Goal: Task Accomplishment & Management: Use online tool/utility

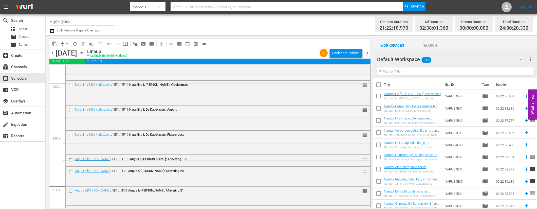
scroll to position [26, 0]
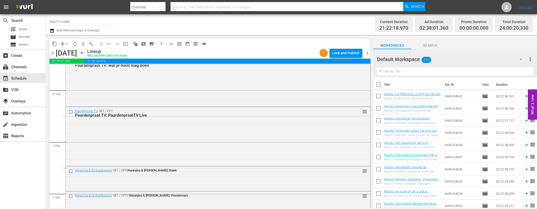
click at [340, 56] on div "Lock and Publish" at bounding box center [345, 52] width 27 height 9
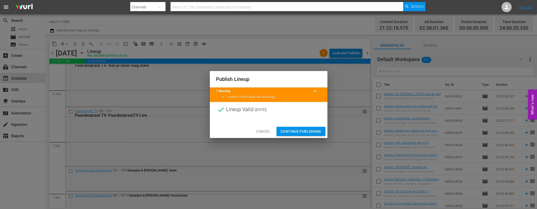
click at [299, 129] on span "Continue Publishing" at bounding box center [300, 131] width 41 height 6
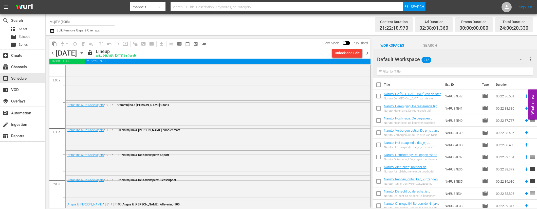
scroll to position [0, 0]
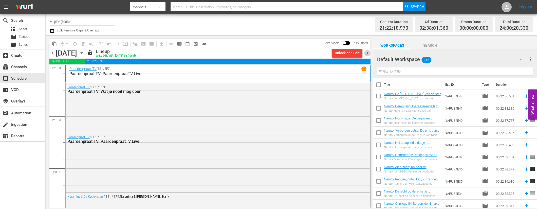
click at [370, 53] on span "chevron_right" at bounding box center [367, 53] width 6 height 6
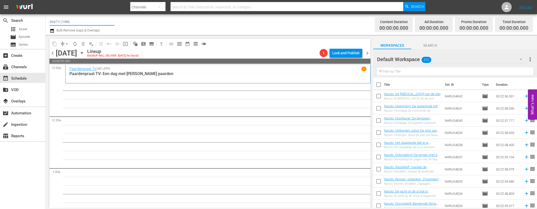
drag, startPoint x: 79, startPoint y: 22, endPoint x: 48, endPoint y: 23, distance: 31.0
click at [47, 23] on div "Channel Title MojiTV (1088) Bulk Remove Gaps & Overlaps Content Duration 00:00:…" at bounding box center [291, 24] width 491 height 21
type input "c"
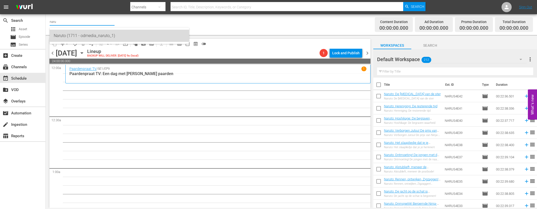
click at [73, 34] on div "Naruto (1711 - odmedia_naruto_1)" at bounding box center [119, 36] width 131 height 12
type input "Naruto (1711 - odmedia_naruto_1)"
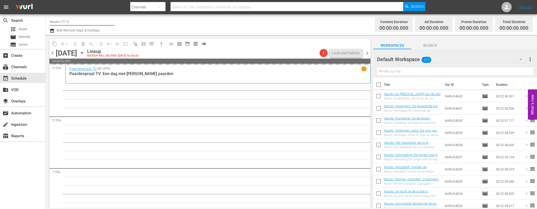
drag, startPoint x: 81, startPoint y: 22, endPoint x: 107, endPoint y: 39, distance: 30.5
click at [81, 22] on input "Naruto (1711)" at bounding box center [82, 21] width 65 height 12
click at [83, 52] on icon "button" at bounding box center [82, 52] width 2 height 1
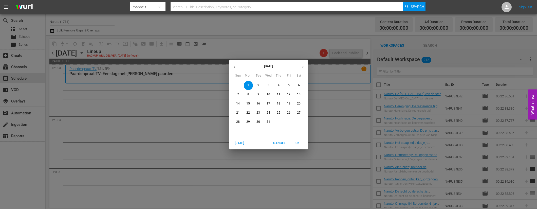
click at [238, 66] on button "button" at bounding box center [234, 67] width 10 height 10
click at [291, 111] on span "24" at bounding box center [288, 112] width 9 height 4
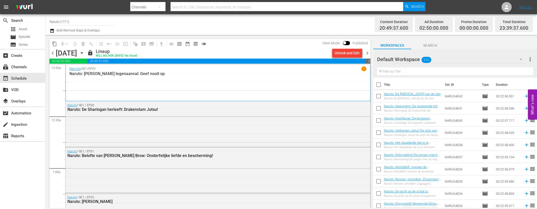
click at [368, 52] on span "chevron_right" at bounding box center [367, 53] width 6 height 6
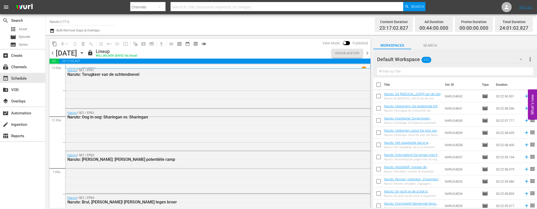
click at [368, 52] on span "chevron_right" at bounding box center [367, 53] width 6 height 6
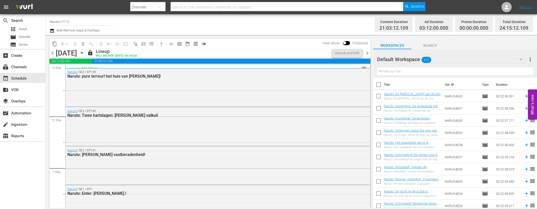
click at [369, 52] on span "chevron_right" at bounding box center [367, 53] width 6 height 6
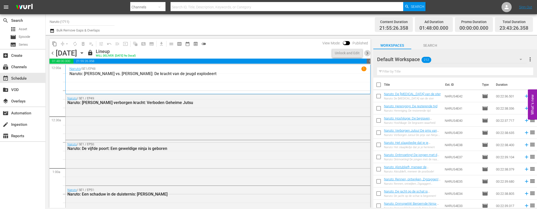
click at [369, 52] on span "chevron_right" at bounding box center [367, 53] width 6 height 6
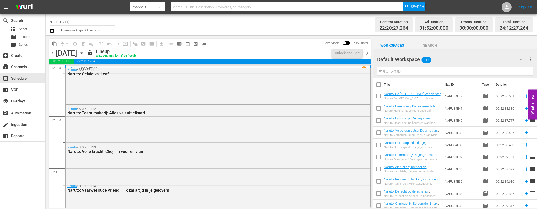
click at [369, 52] on span "chevron_right" at bounding box center [367, 53] width 6 height 6
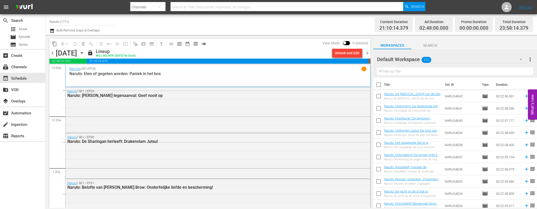
click at [368, 52] on span "chevron_right" at bounding box center [367, 53] width 6 height 6
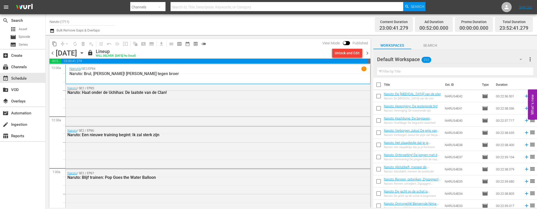
click at [368, 53] on span "chevron_right" at bounding box center [367, 53] width 6 height 6
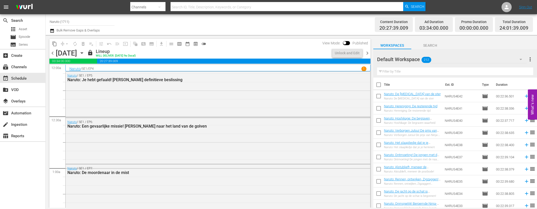
click at [369, 50] on span "chevron_right" at bounding box center [367, 53] width 6 height 6
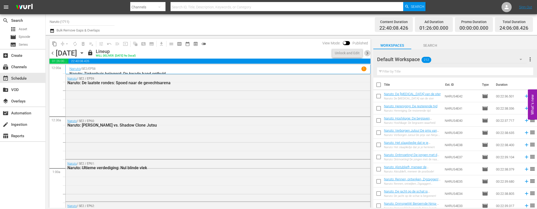
click at [368, 53] on span "chevron_right" at bounding box center [367, 53] width 6 height 6
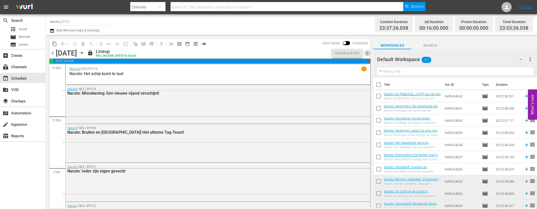
click at [368, 53] on span "chevron_right" at bounding box center [367, 53] width 6 height 6
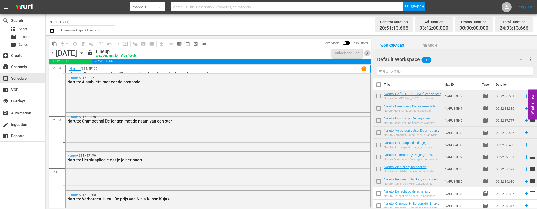
click at [369, 53] on span "chevron_right" at bounding box center [367, 53] width 6 height 6
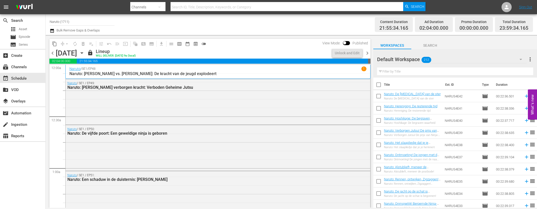
click at [369, 53] on span "chevron_right" at bounding box center [367, 53] width 6 height 6
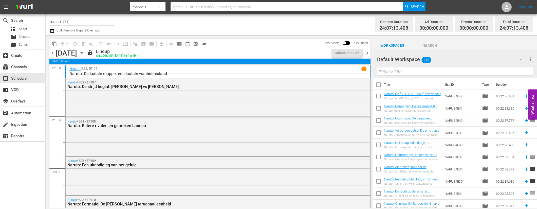
click at [369, 53] on span "chevron_right" at bounding box center [367, 53] width 6 height 6
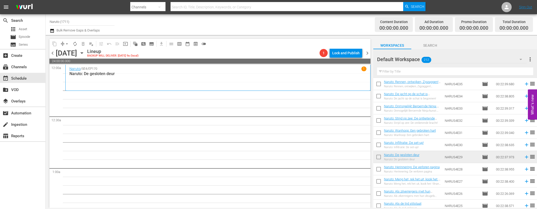
scroll to position [48, 0]
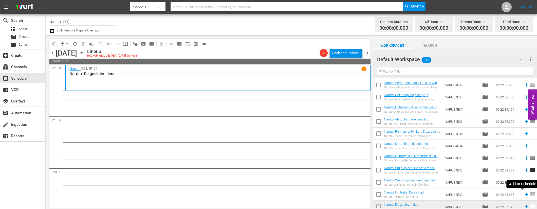
click at [525, 194] on icon at bounding box center [526, 194] width 3 height 3
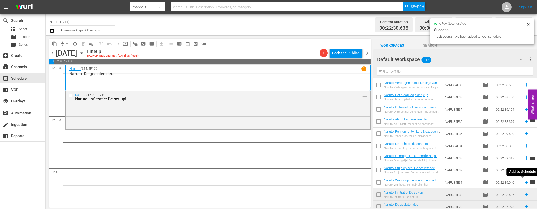
click at [524, 181] on icon at bounding box center [527, 182] width 6 height 6
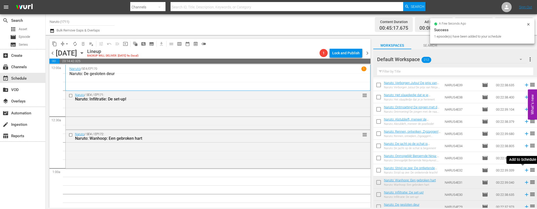
click at [524, 169] on icon at bounding box center [527, 170] width 6 height 6
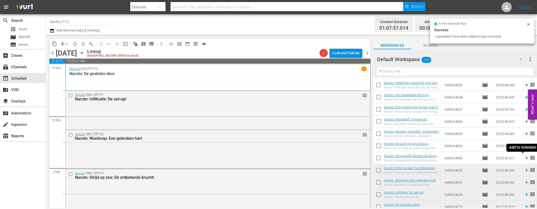
click at [525, 158] on icon at bounding box center [526, 157] width 3 height 3
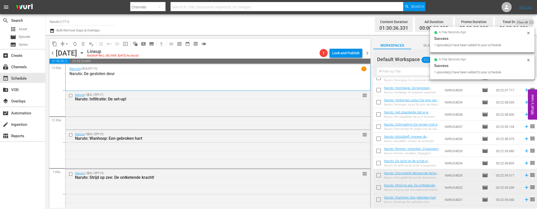
scroll to position [30, 0]
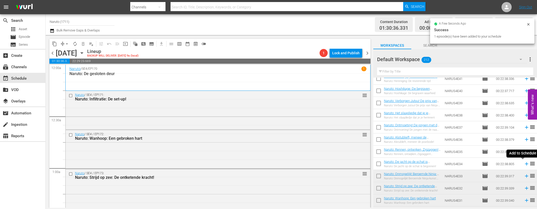
click at [525, 163] on icon at bounding box center [526, 163] width 3 height 3
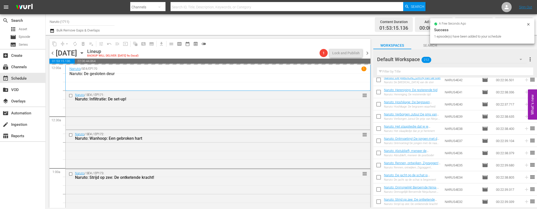
scroll to position [9, 0]
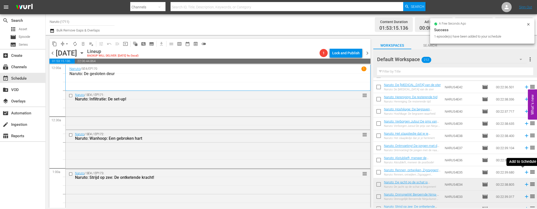
click at [524, 171] on icon at bounding box center [527, 172] width 6 height 6
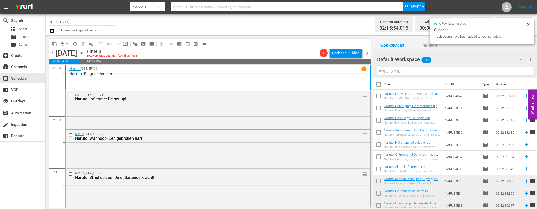
scroll to position [0, 0]
click at [524, 169] on icon at bounding box center [527, 169] width 6 height 6
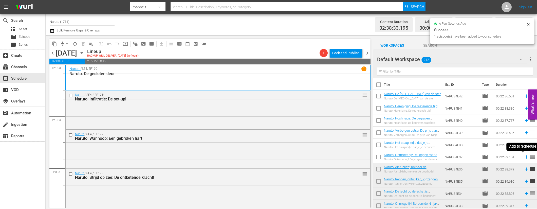
click at [524, 156] on icon at bounding box center [527, 157] width 6 height 6
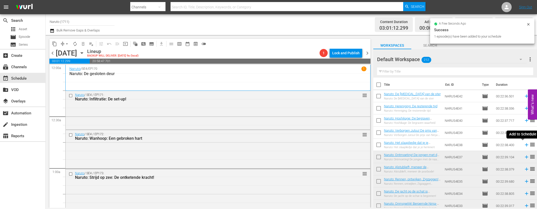
click at [524, 143] on icon at bounding box center [527, 145] width 6 height 6
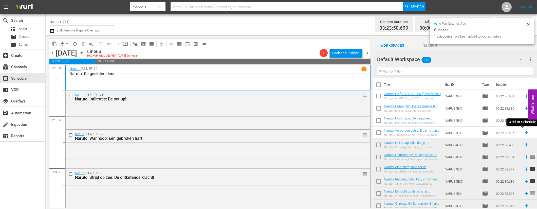
click at [525, 132] on icon at bounding box center [526, 132] width 3 height 3
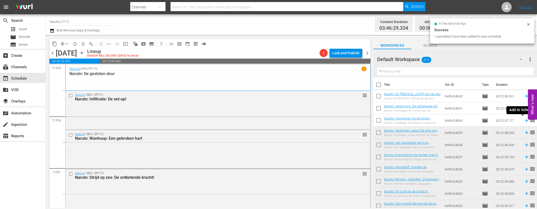
click at [525, 119] on icon at bounding box center [526, 120] width 3 height 3
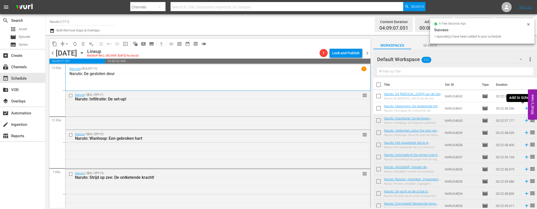
click at [524, 108] on icon at bounding box center [527, 108] width 6 height 6
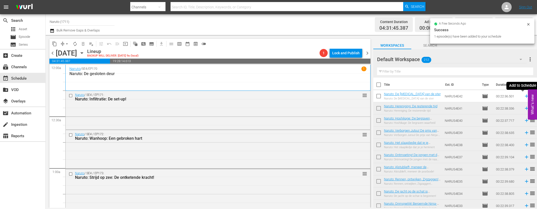
click at [524, 96] on icon at bounding box center [527, 96] width 6 height 6
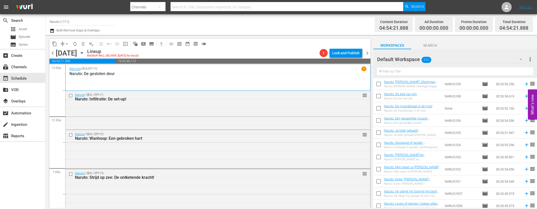
scroll to position [2448, 0]
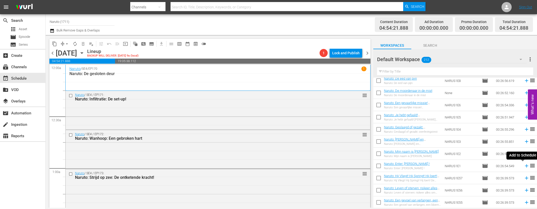
click at [525, 166] on icon at bounding box center [526, 165] width 3 height 3
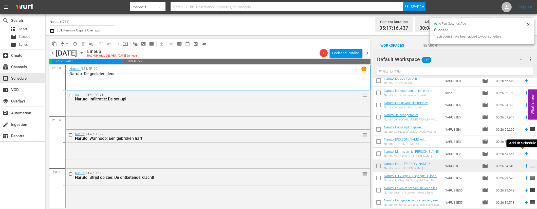
click at [525, 153] on icon at bounding box center [526, 153] width 3 height 3
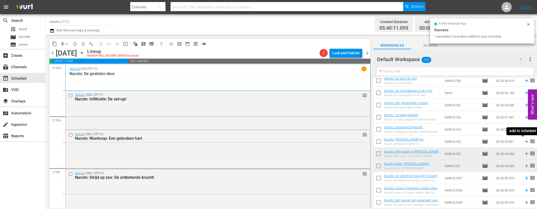
click at [525, 141] on icon at bounding box center [526, 141] width 3 height 3
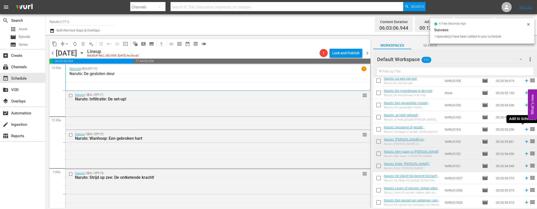
click at [524, 129] on icon at bounding box center [527, 129] width 6 height 6
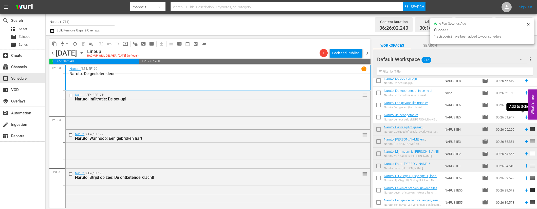
click at [524, 116] on icon at bounding box center [527, 117] width 6 height 6
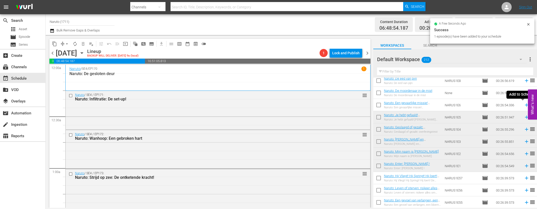
click at [525, 105] on icon at bounding box center [526, 104] width 3 height 3
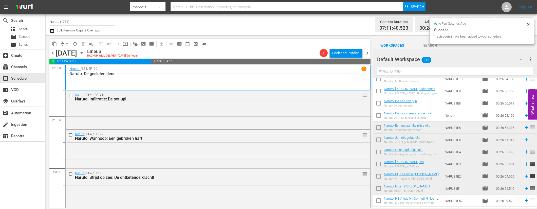
scroll to position [2425, 0]
click at [524, 116] on icon at bounding box center [527, 116] width 6 height 6
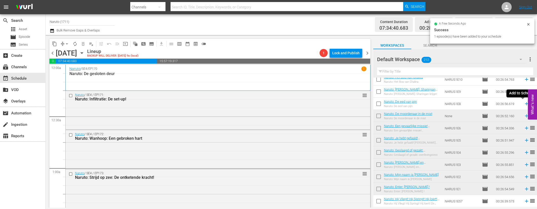
click at [525, 103] on icon at bounding box center [526, 103] width 3 height 3
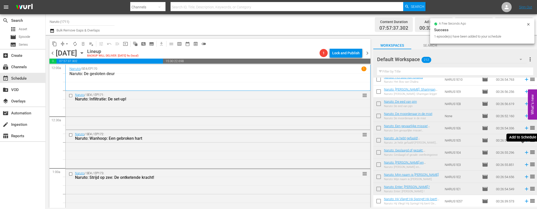
scroll to position [2388, 0]
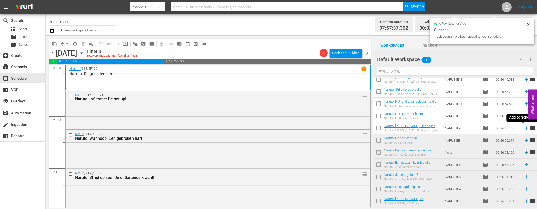
click at [524, 127] on icon at bounding box center [527, 128] width 6 height 6
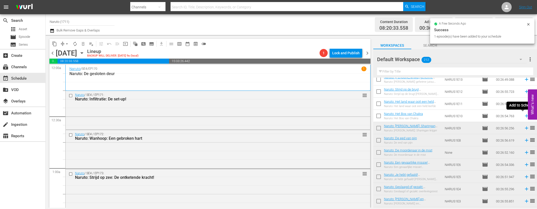
click at [524, 115] on icon at bounding box center [527, 116] width 6 height 6
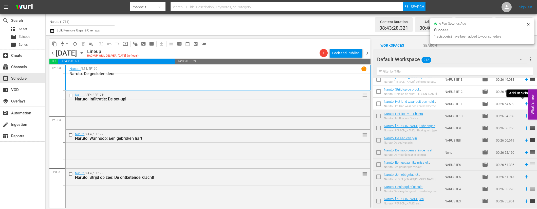
click at [524, 103] on icon at bounding box center [527, 104] width 6 height 6
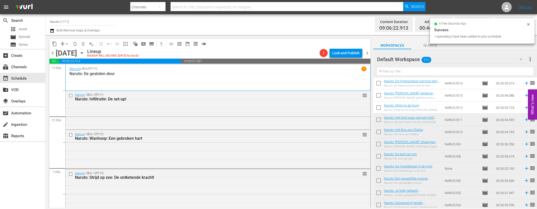
scroll to position [2308, 0]
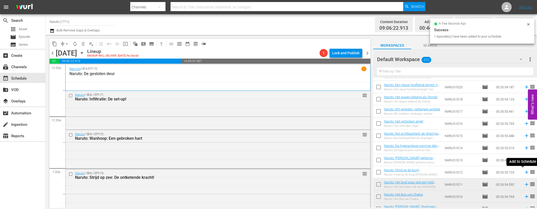
click at [525, 172] on icon at bounding box center [526, 172] width 3 height 3
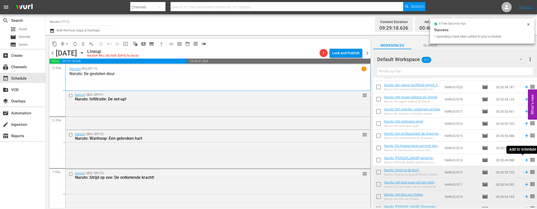
click at [525, 159] on icon at bounding box center [526, 159] width 3 height 3
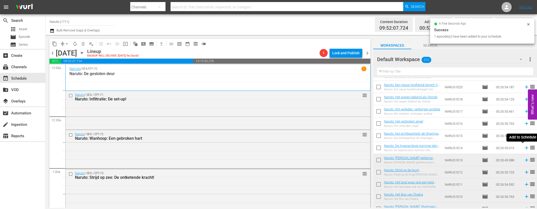
click at [524, 146] on icon at bounding box center [527, 148] width 6 height 6
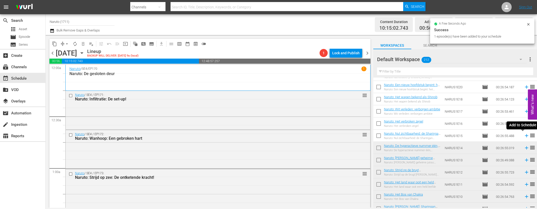
click at [524, 135] on icon at bounding box center [527, 136] width 6 height 6
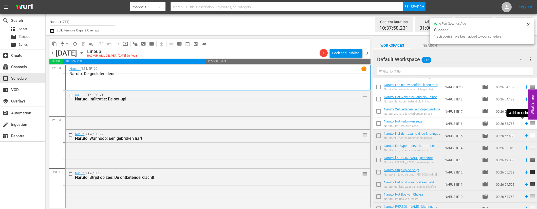
click at [524, 123] on icon at bounding box center [527, 124] width 6 height 6
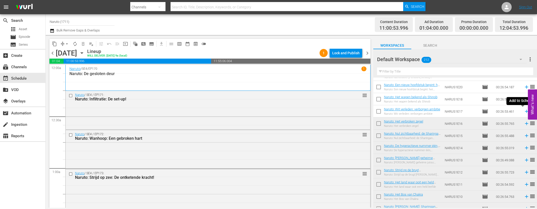
click at [525, 112] on icon at bounding box center [526, 111] width 3 height 3
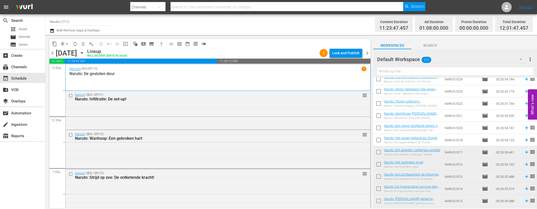
scroll to position [2264, 0]
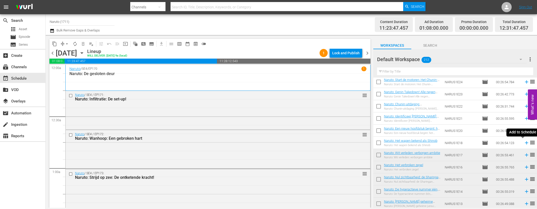
click at [524, 143] on icon at bounding box center [527, 143] width 6 height 6
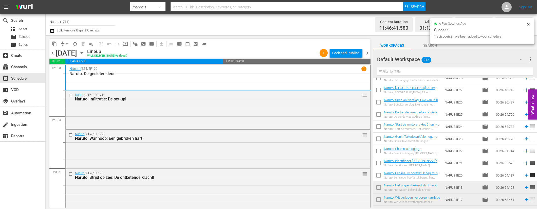
scroll to position [2159, 0]
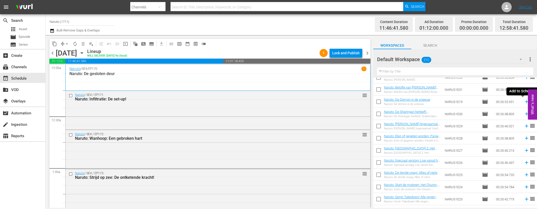
click at [524, 101] on icon at bounding box center [527, 102] width 6 height 6
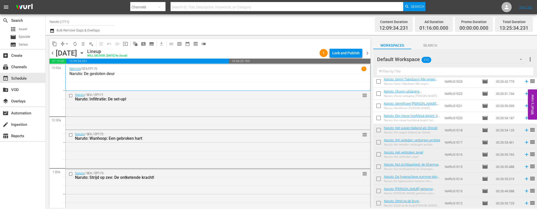
scroll to position [2277, 0]
click at [524, 117] on icon at bounding box center [527, 118] width 6 height 6
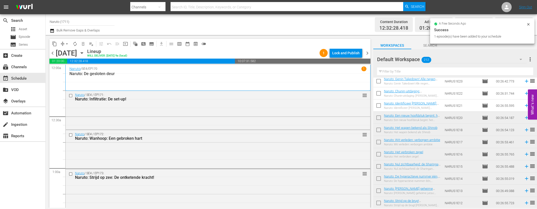
click at [525, 105] on icon at bounding box center [526, 105] width 3 height 3
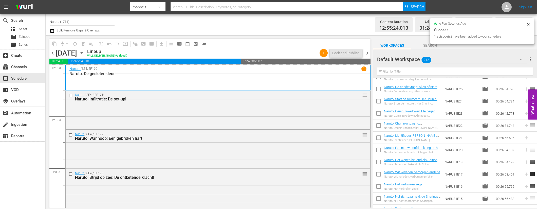
scroll to position [2220, 0]
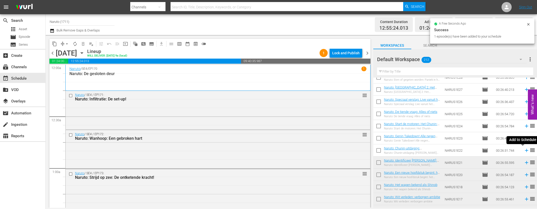
click at [524, 149] on icon at bounding box center [527, 150] width 6 height 6
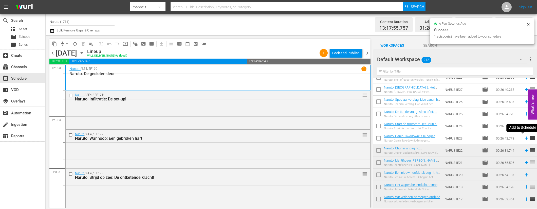
click at [525, 138] on icon at bounding box center [526, 138] width 3 height 3
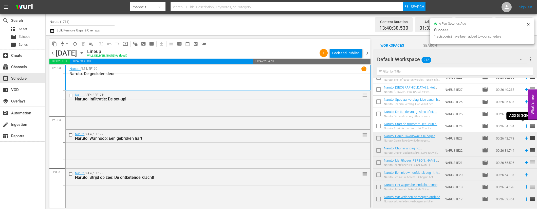
click at [524, 126] on icon at bounding box center [527, 126] width 6 height 6
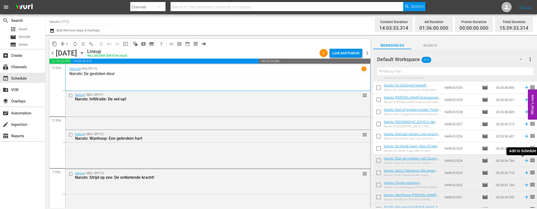
scroll to position [2185, 0]
click at [524, 150] on icon at bounding box center [527, 149] width 6 height 6
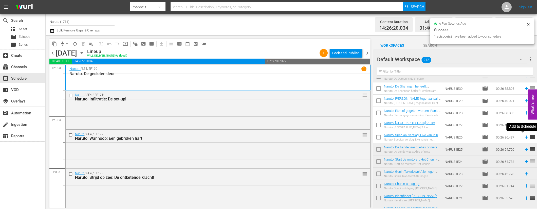
click at [525, 136] on icon at bounding box center [526, 137] width 3 height 3
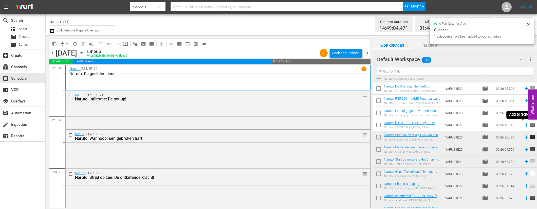
click at [524, 126] on icon at bounding box center [527, 125] width 6 height 6
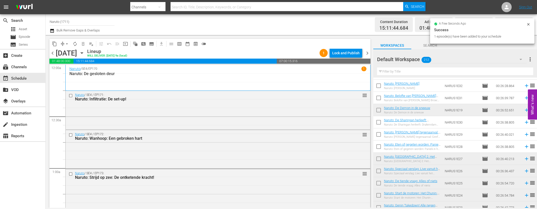
scroll to position [2150, 0]
click at [524, 148] on icon at bounding box center [527, 148] width 6 height 6
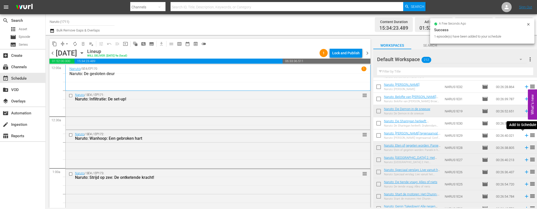
click at [524, 135] on icon at bounding box center [527, 136] width 6 height 6
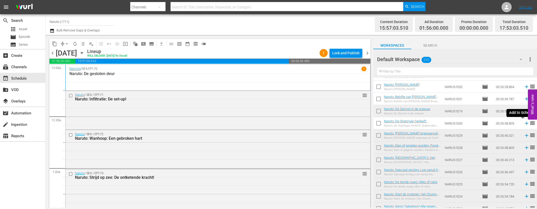
click at [525, 123] on icon at bounding box center [526, 123] width 3 height 3
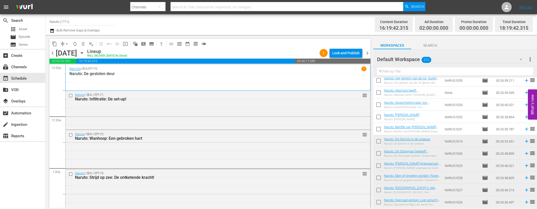
scroll to position [2106, 0]
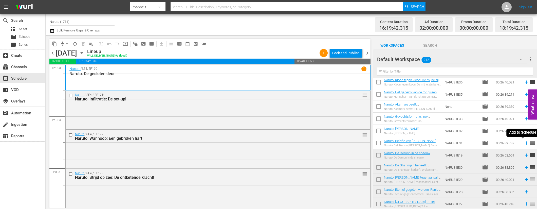
click at [525, 142] on icon at bounding box center [526, 142] width 3 height 3
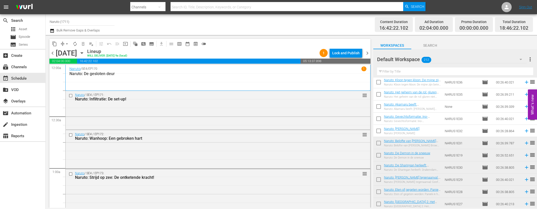
scroll to position [2067, 0]
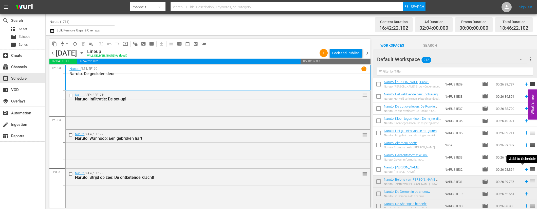
click at [524, 170] on icon at bounding box center [527, 169] width 6 height 6
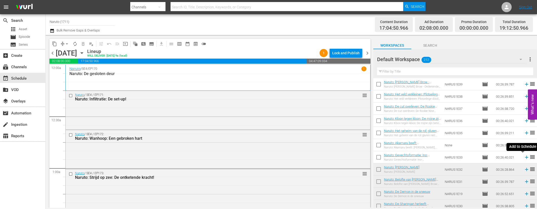
click at [525, 157] on icon at bounding box center [526, 157] width 3 height 3
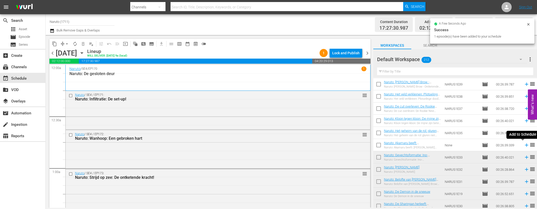
click at [525, 145] on icon at bounding box center [526, 144] width 3 height 3
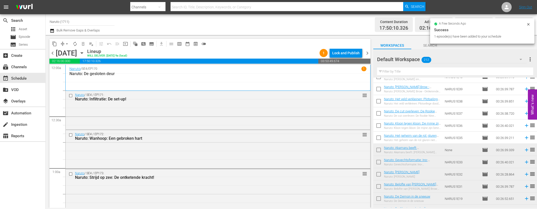
scroll to position [2056, 0]
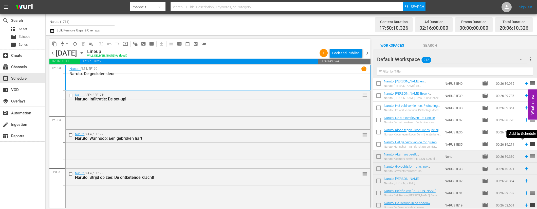
click at [525, 144] on icon at bounding box center [526, 144] width 3 height 3
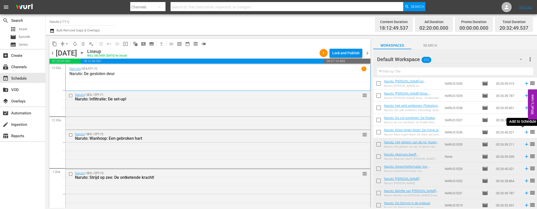
click at [525, 132] on icon at bounding box center [526, 131] width 3 height 3
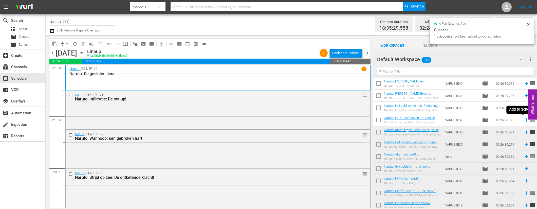
click at [524, 117] on icon at bounding box center [527, 120] width 6 height 6
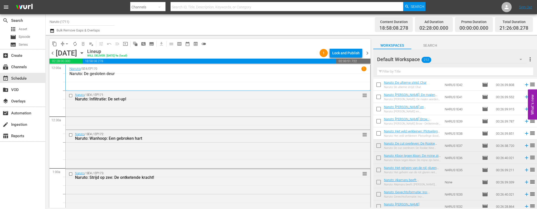
scroll to position [2013, 0]
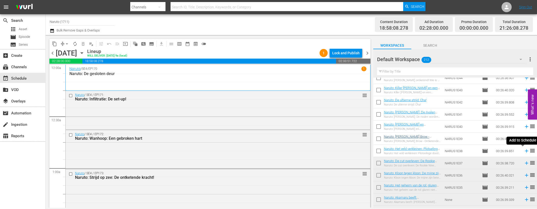
click at [525, 151] on icon at bounding box center [526, 150] width 3 height 3
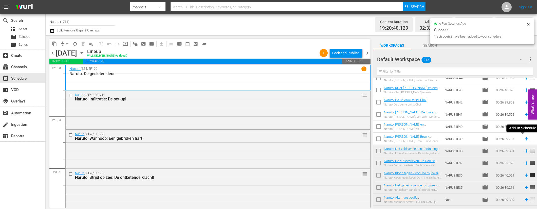
click at [524, 138] on icon at bounding box center [527, 139] width 6 height 6
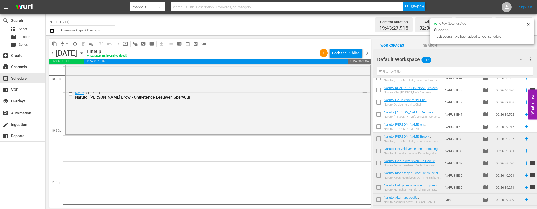
scroll to position [2338, 0]
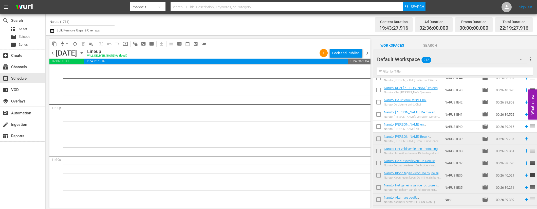
click at [525, 125] on icon at bounding box center [526, 126] width 3 height 3
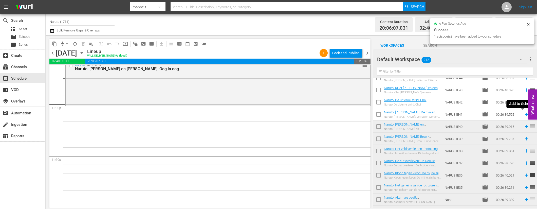
click at [525, 114] on icon at bounding box center [526, 114] width 3 height 3
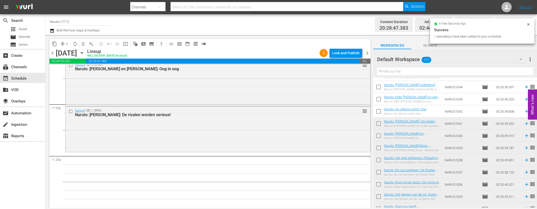
scroll to position [2003, 0]
click at [524, 111] on icon at bounding box center [527, 112] width 6 height 6
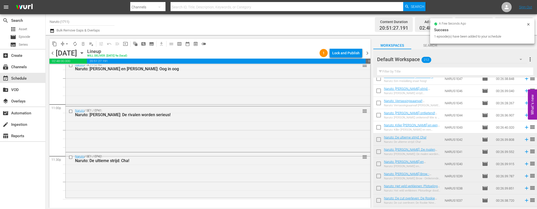
scroll to position [1969, 0]
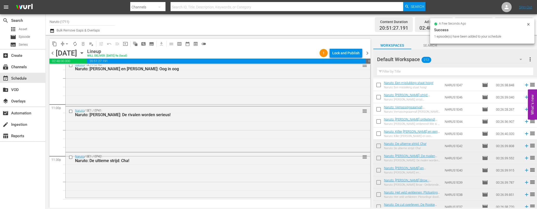
click at [525, 134] on icon at bounding box center [526, 133] width 3 height 3
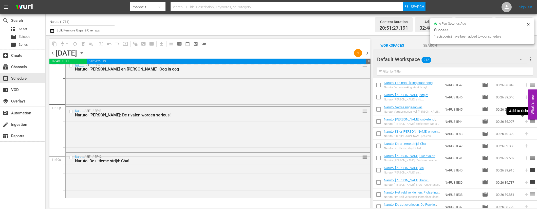
scroll to position [2338, 0]
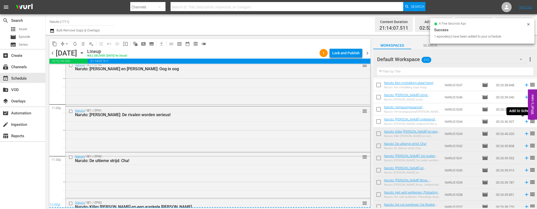
click at [525, 122] on icon at bounding box center [526, 121] width 3 height 3
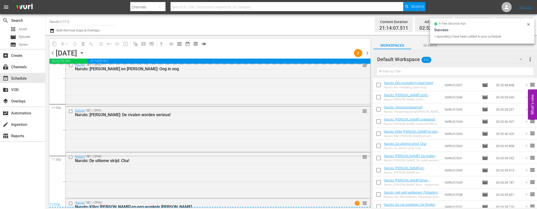
scroll to position [2375, 0]
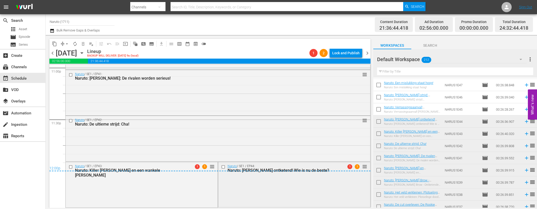
click at [221, 165] on input "checkbox" at bounding box center [223, 167] width 5 height 4
click at [81, 42] on span "delete_forever_outlined" at bounding box center [83, 43] width 5 height 5
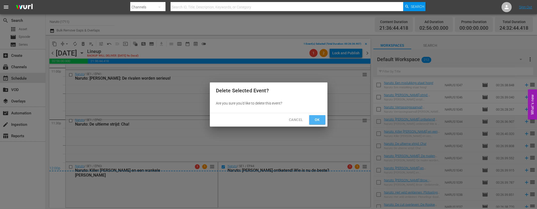
click at [324, 117] on button "Ok" at bounding box center [317, 119] width 16 height 9
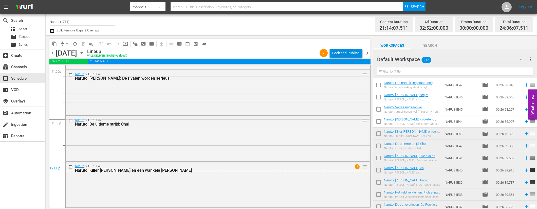
click at [349, 53] on div "Lock and Publish" at bounding box center [345, 52] width 27 height 9
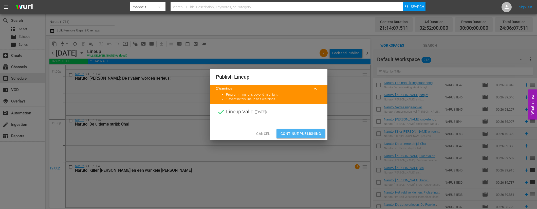
click at [302, 133] on span "Continue Publishing" at bounding box center [300, 133] width 41 height 6
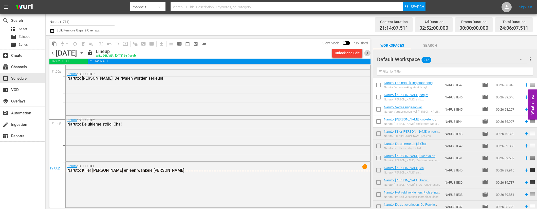
click at [368, 51] on span "chevron_right" at bounding box center [367, 53] width 6 height 6
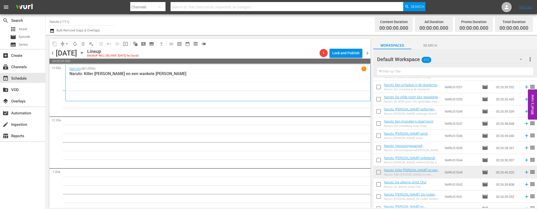
scroll to position [1947, 0]
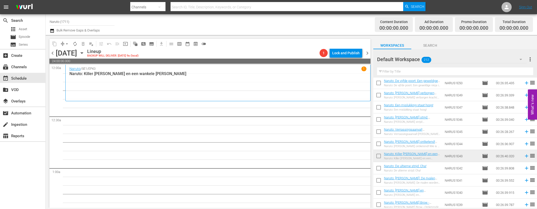
click at [525, 144] on icon at bounding box center [526, 143] width 3 height 3
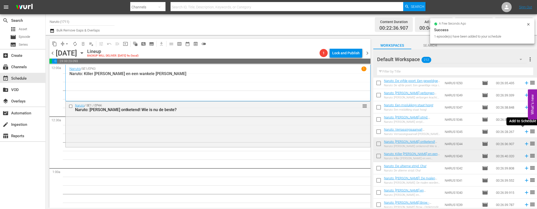
click at [524, 131] on icon at bounding box center [527, 132] width 6 height 6
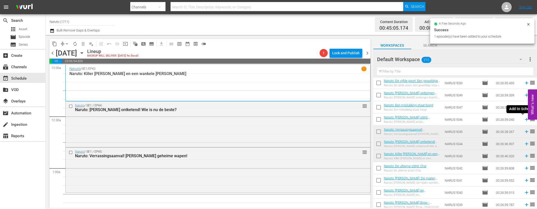
click at [524, 120] on icon at bounding box center [527, 120] width 6 height 6
